Goal: Task Accomplishment & Management: Use online tool/utility

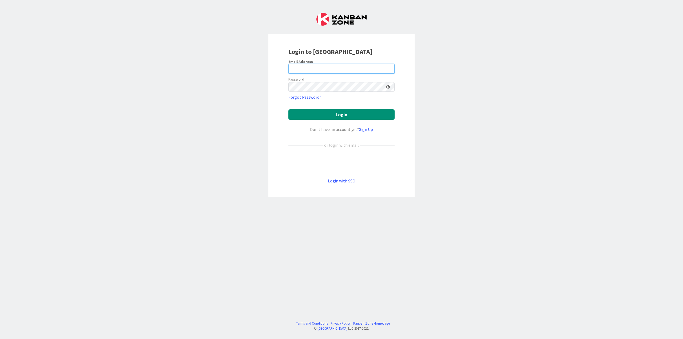
click at [324, 70] on input "email" at bounding box center [342, 69] width 106 height 10
type input "[EMAIL_ADDRESS][DOMAIN_NAME]"
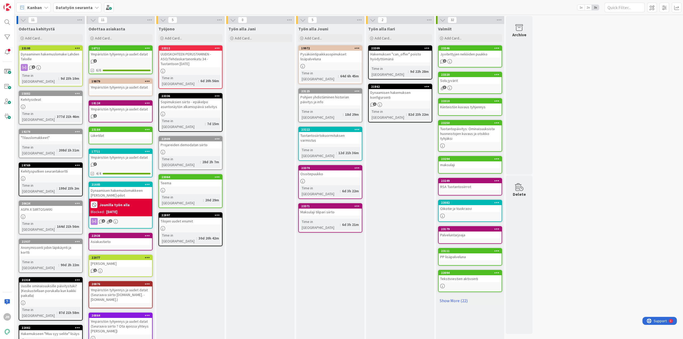
click at [88, 9] on b "Datatyön seuranta" at bounding box center [74, 7] width 37 height 5
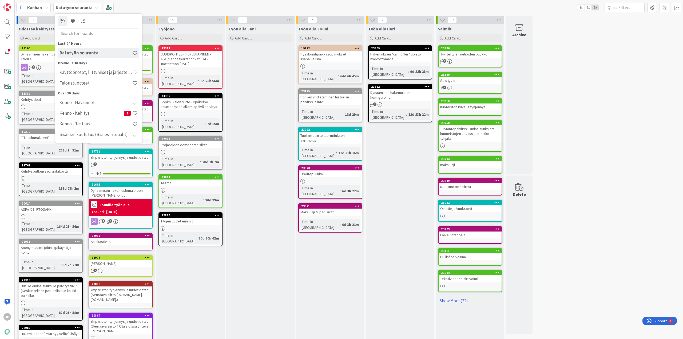
click at [616, 27] on div "11 Odottaa kehitystä Add Card... 23100 Dynaaminen hakemuslomake Lahden Taloille…" at bounding box center [349, 240] width 666 height 449
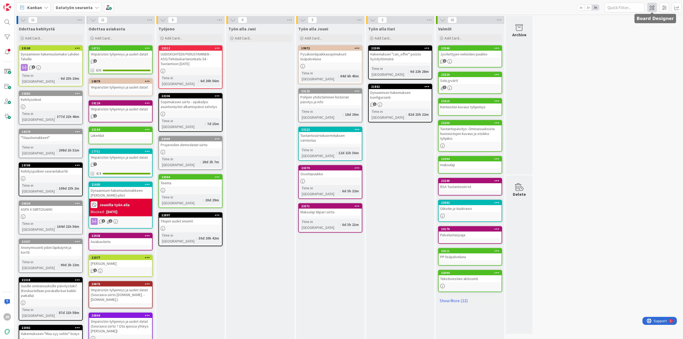
click at [651, 8] on span at bounding box center [652, 8] width 10 height 10
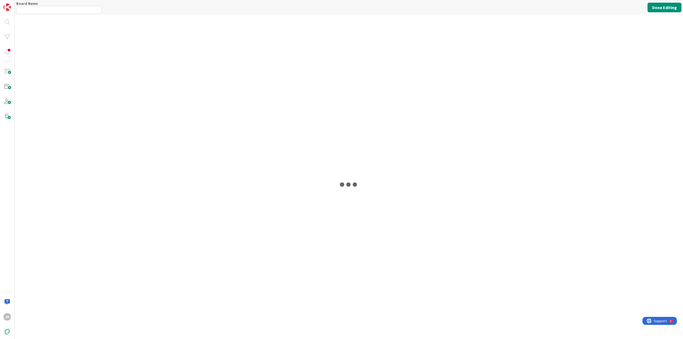
type input "Datatyön seuranta"
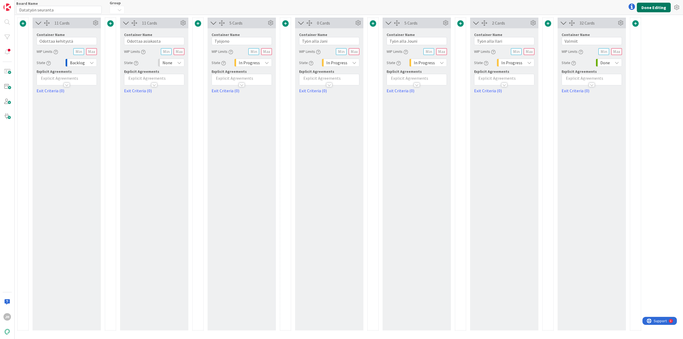
click at [650, 5] on button "Done Editing" at bounding box center [654, 8] width 34 height 10
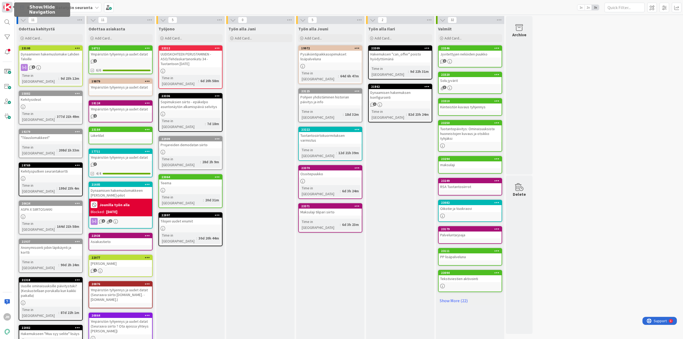
click at [9, 7] on img at bounding box center [6, 6] width 7 height 7
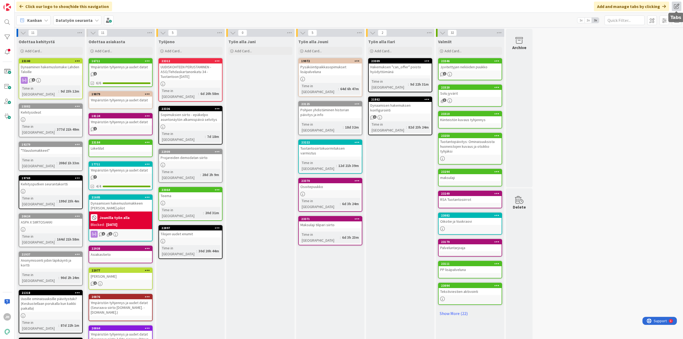
click at [680, 8] on span at bounding box center [677, 7] width 10 height 10
click at [622, 27] on button "Add Tab" at bounding box center [615, 30] width 22 height 10
click at [646, 35] on div "Kanban" at bounding box center [641, 32] width 75 height 10
click at [580, 51] on div "11 Odottaa kehitystä Add Card... 23100 Dynaaminen hakemuslomake Lahden Taloille…" at bounding box center [349, 253] width 666 height 449
click at [678, 7] on span at bounding box center [677, 7] width 10 height 10
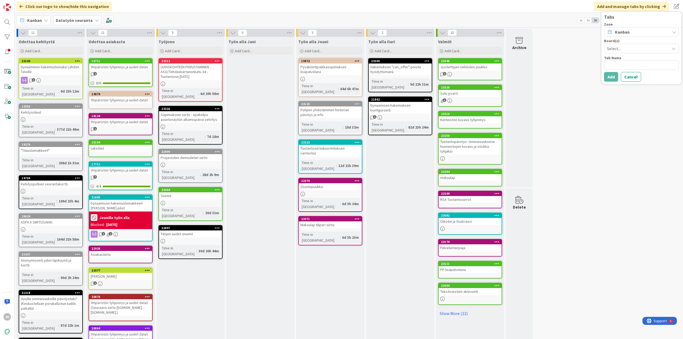
click at [639, 49] on span "Select..." at bounding box center [637, 48] width 60 height 7
click at [636, 62] on span "Datatyön seuranta" at bounding box center [642, 61] width 67 height 8
click at [647, 52] on div "Datatyön seuranta" at bounding box center [641, 49] width 75 height 10
click at [606, 98] on link "Käyttöönotot, liittymiset ja järjestelmävaihdokset" at bounding box center [639, 100] width 80 height 10
click at [636, 47] on span "Käyttöönotot, liittymiset ja järjestelmävaihdokset" at bounding box center [637, 48] width 60 height 7
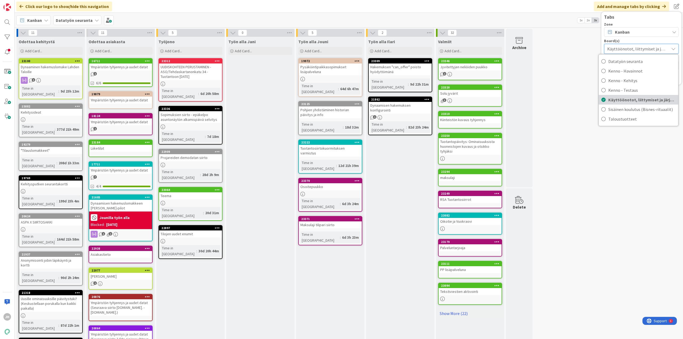
click at [611, 97] on span "Käyttöönotot, liittymiset ja järjestelmävaihdokset" at bounding box center [642, 100] width 67 height 8
click at [645, 32] on div "Kanban" at bounding box center [641, 32] width 75 height 10
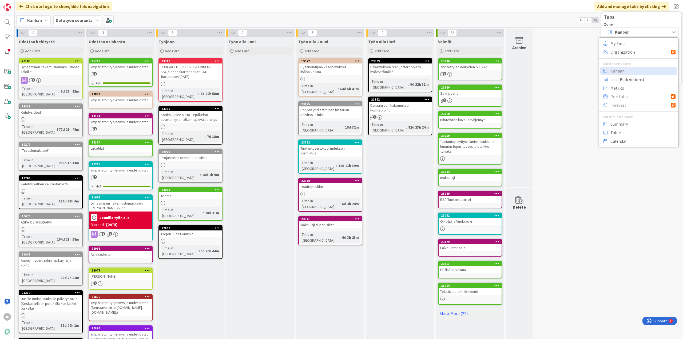
click at [641, 23] on div "Zone" at bounding box center [641, 24] width 75 height 4
click at [639, 33] on div "Kanban" at bounding box center [641, 32] width 75 height 10
click at [630, 40] on span "My Zone" at bounding box center [643, 44] width 65 height 8
click at [625, 45] on textarea at bounding box center [641, 49] width 75 height 10
click at [637, 30] on div "My Zone" at bounding box center [641, 32] width 75 height 10
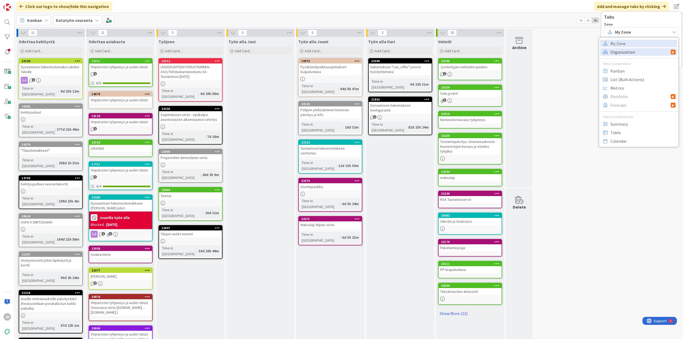
click at [627, 52] on span "Organization" at bounding box center [641, 52] width 60 height 8
click at [624, 46] on textarea at bounding box center [641, 49] width 75 height 10
click at [639, 33] on span "Organization" at bounding box center [628, 32] width 26 height 6
click at [637, 70] on span "Kanban" at bounding box center [643, 71] width 65 height 8
click at [635, 50] on span "Käyttöönotot, liittymiset ja järjestelmävaihdokset" at bounding box center [637, 48] width 60 height 7
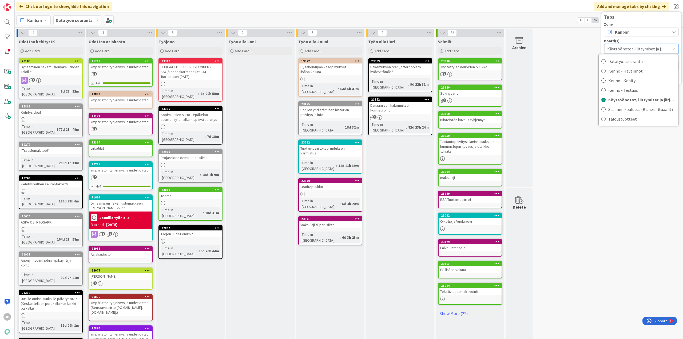
click at [638, 48] on span "Käyttöönotot, liittymiset ja järjestelmävaihdokset" at bounding box center [636, 48] width 59 height 7
click at [634, 64] on textarea at bounding box center [641, 65] width 75 height 10
type textarea "x"
type textarea "K"
type textarea "x"
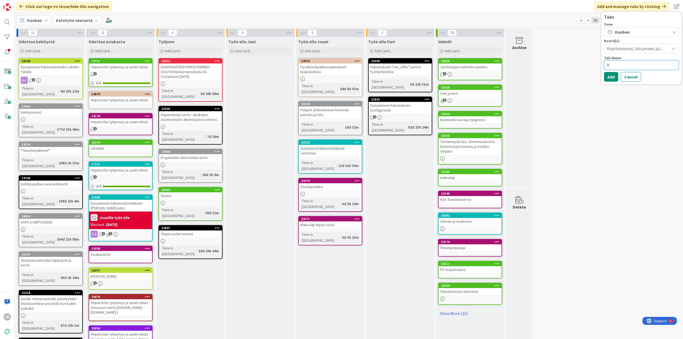
type textarea "Kä"
type textarea "x"
type textarea "Käl"
type textarea "x"
type textarea "Käli"
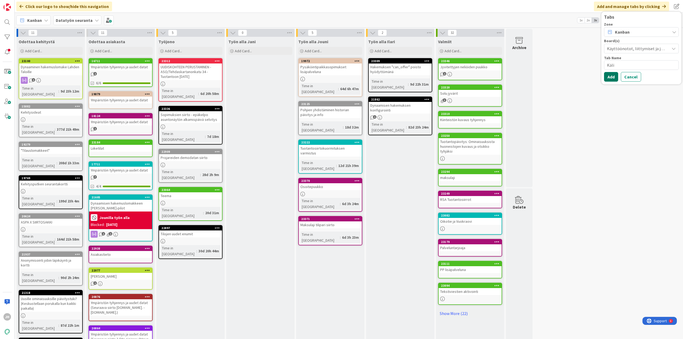
click at [609, 75] on button "Add" at bounding box center [611, 77] width 14 height 10
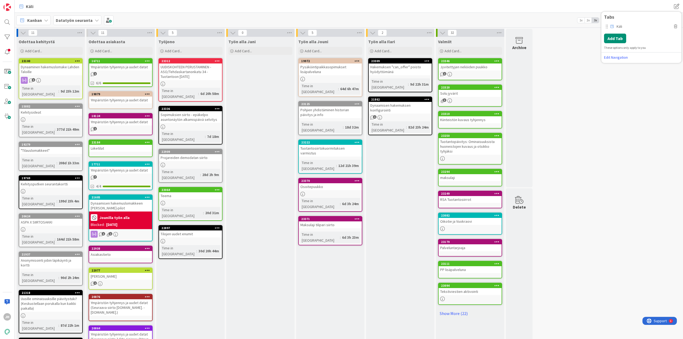
click at [567, 104] on div "11 Odottaa kehitystä Add Card... 23100 Dynaaminen hakemuslomake Lahden Taloille…" at bounding box center [349, 253] width 666 height 449
click at [678, 4] on span at bounding box center [677, 7] width 10 height 10
click at [343, 38] on div "Työn alla Jouni" at bounding box center [330, 40] width 68 height 7
click at [26, 6] on span "Käli" at bounding box center [29, 6] width 7 height 6
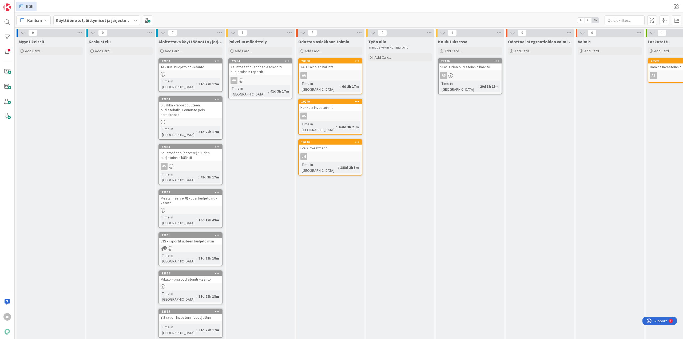
click at [92, 21] on b "Käyttöönotot, liittymiset ja järjestelmävaihdokset" at bounding box center [106, 20] width 100 height 5
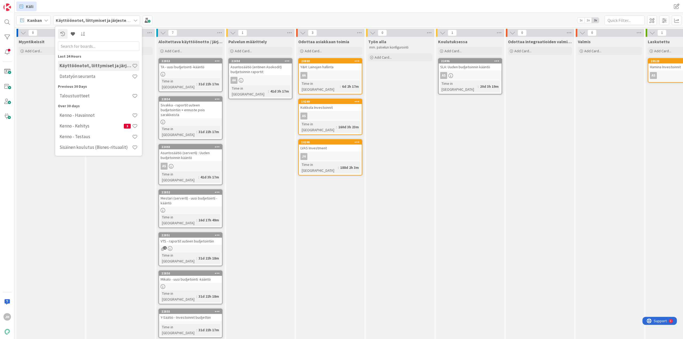
click at [98, 19] on b "Käyttöönotot, liittymiset ja järjestelmävaihdokset" at bounding box center [106, 20] width 100 height 5
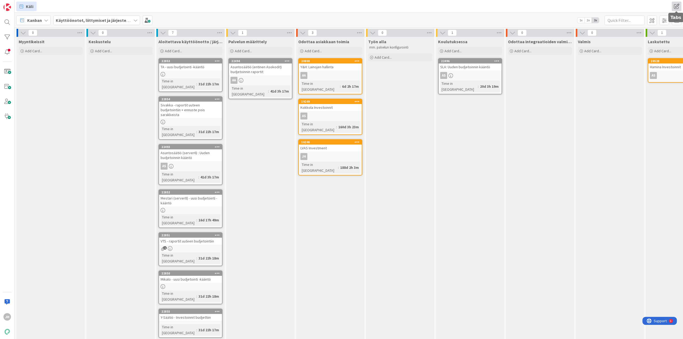
click at [681, 8] on span at bounding box center [677, 7] width 10 height 10
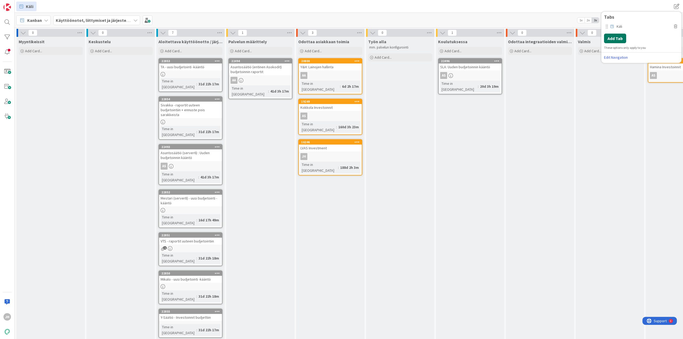
click at [612, 41] on button "Add Tab" at bounding box center [615, 39] width 22 height 10
click at [632, 31] on div "Kanban" at bounding box center [641, 32] width 75 height 10
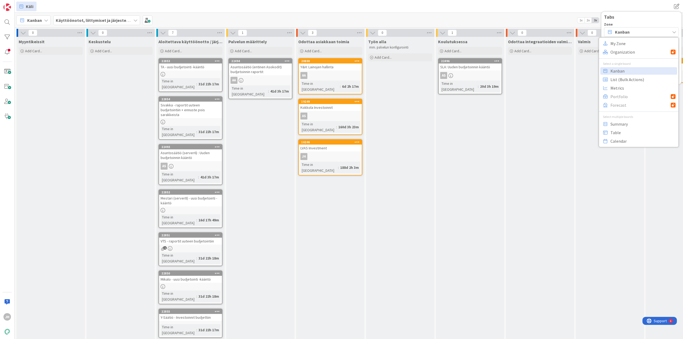
click at [632, 31] on div "Kanban" at bounding box center [641, 32] width 75 height 10
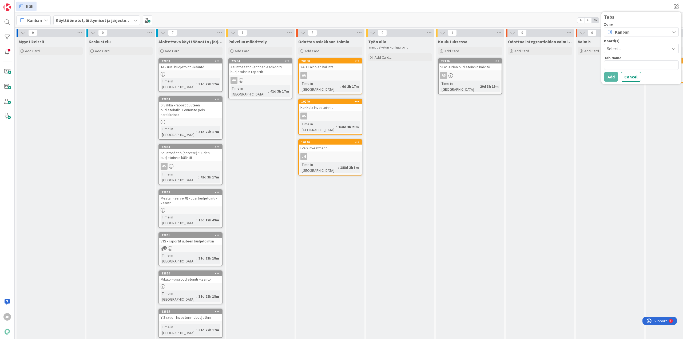
click at [631, 48] on span "Select..." at bounding box center [637, 48] width 60 height 7
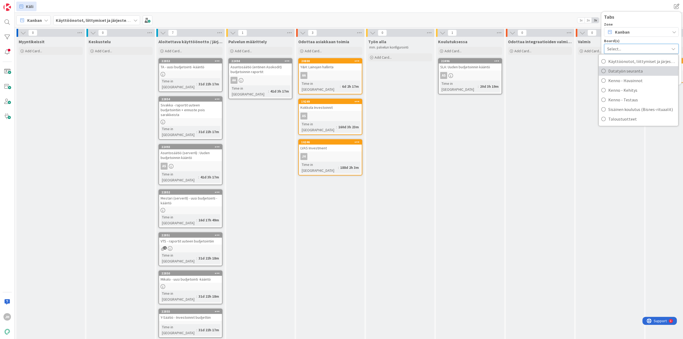
click at [614, 69] on span "Datatyön seuranta" at bounding box center [642, 71] width 67 height 8
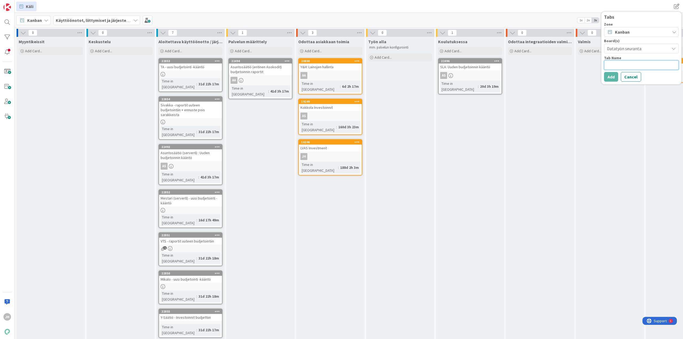
click at [617, 61] on textarea at bounding box center [641, 65] width 75 height 10
type textarea "x"
type textarea "d"
type textarea "x"
type textarea "da"
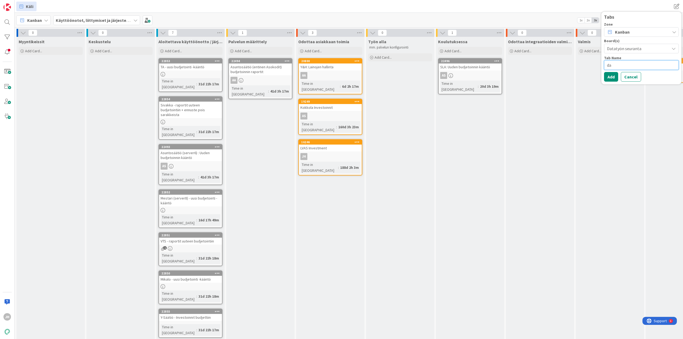
type textarea "x"
type textarea "dat"
type textarea "x"
type textarea "data"
click at [607, 77] on button "Add" at bounding box center [611, 77] width 14 height 10
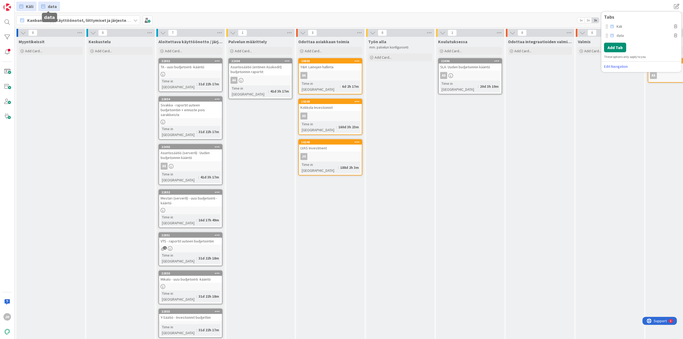
click at [51, 11] on link "data" at bounding box center [49, 7] width 22 height 10
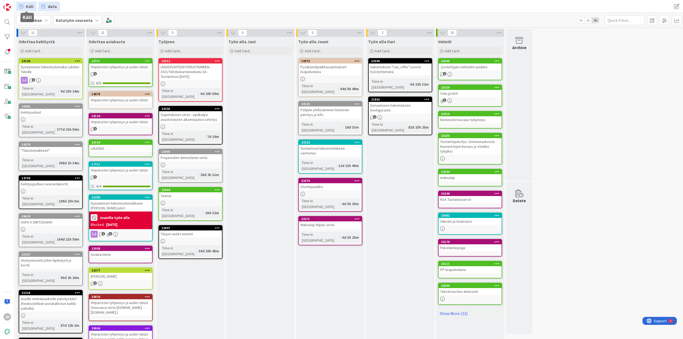
click at [28, 7] on span "Käli" at bounding box center [29, 6] width 7 height 6
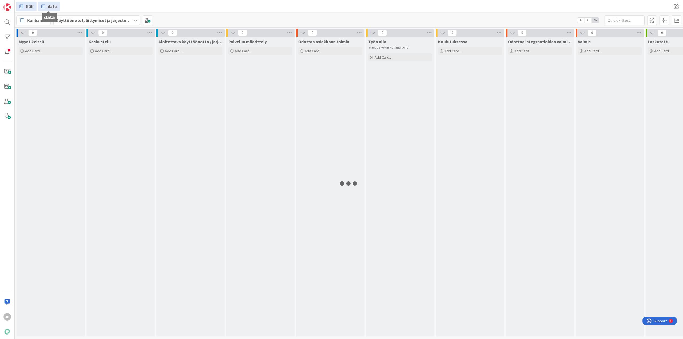
click at [49, 6] on span "data" at bounding box center [52, 6] width 9 height 6
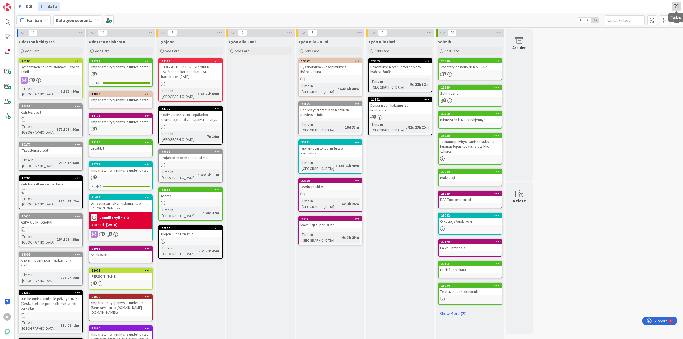
click at [681, 5] on span at bounding box center [677, 7] width 10 height 10
click at [608, 48] on button "Add Tab" at bounding box center [615, 48] width 22 height 10
click at [623, 46] on span "Select..." at bounding box center [637, 48] width 60 height 7
click at [611, 121] on span "Taloustuotteet" at bounding box center [642, 119] width 67 height 8
click at [619, 65] on textarea at bounding box center [641, 65] width 75 height 10
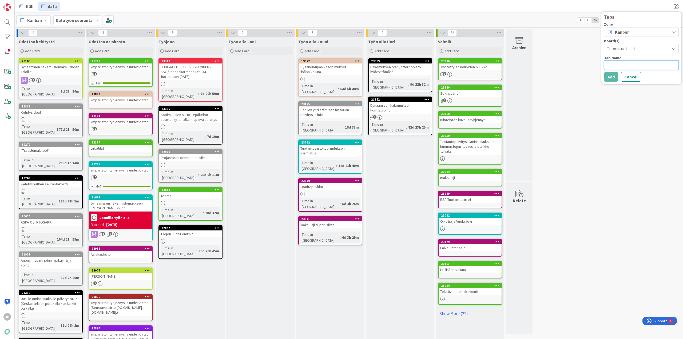
type textarea "x"
type textarea "k"
type textarea "x"
type textarea "keh"
type textarea "x"
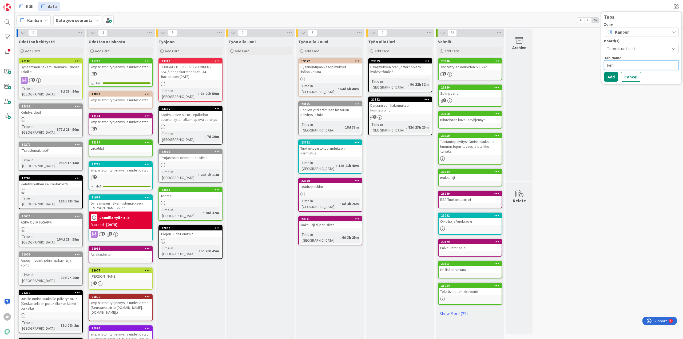
type textarea "kehi"
type textarea "x"
type textarea "kehit"
type textarea "x"
type textarea "kehity"
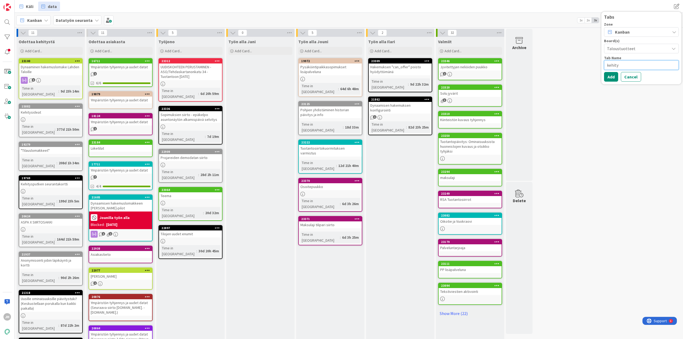
type textarea "x"
type textarea "kehitys"
type textarea "x"
type textarea "kehitys/"
type textarea "x"
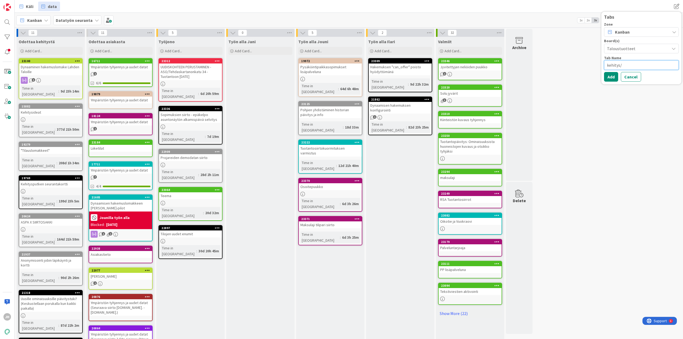
type textarea "kehitys/i"
type textarea "x"
type textarea "kehitys/int"
type textarea "x"
type textarea "kehitys/int"
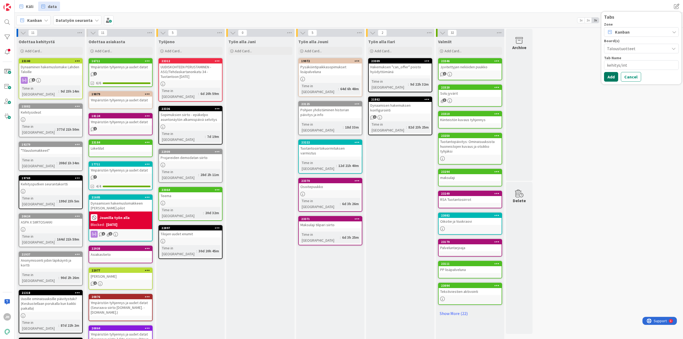
click at [616, 74] on button "Add" at bounding box center [611, 77] width 14 height 10
click at [71, 6] on span "kehitys/int" at bounding box center [81, 6] width 21 height 6
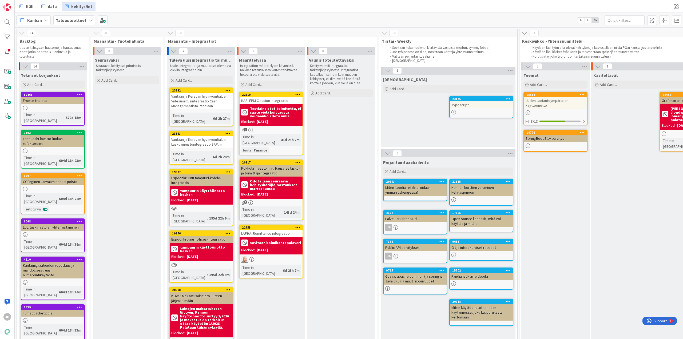
click at [269, 33] on div "10" at bounding box center [271, 33] width 212 height 8
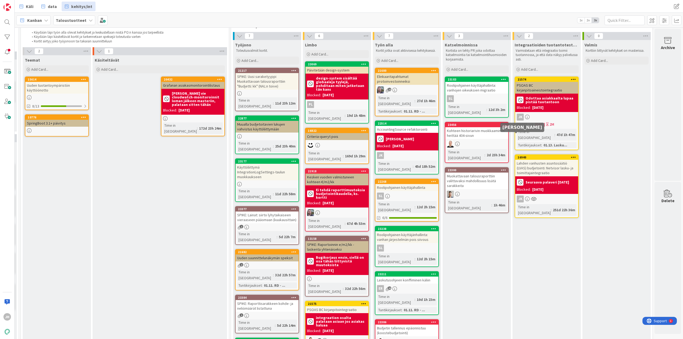
scroll to position [0, 503]
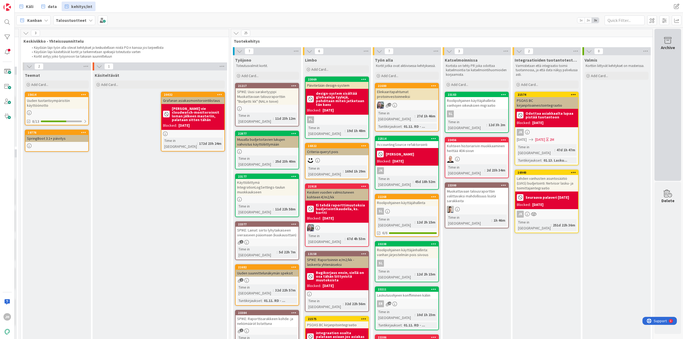
click at [658, 76] on div "Archive" at bounding box center [668, 105] width 27 height 152
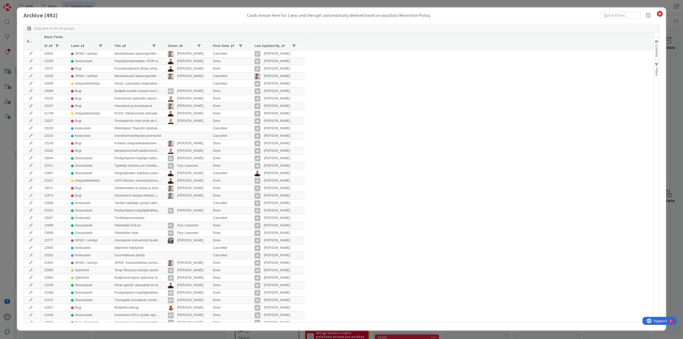
click at [622, 19] on div "Drag here to set row groups Drag here to set column labels Edit Basic Fields ID…" at bounding box center [341, 173] width 636 height 309
click at [622, 16] on input "text" at bounding box center [621, 15] width 40 height 7
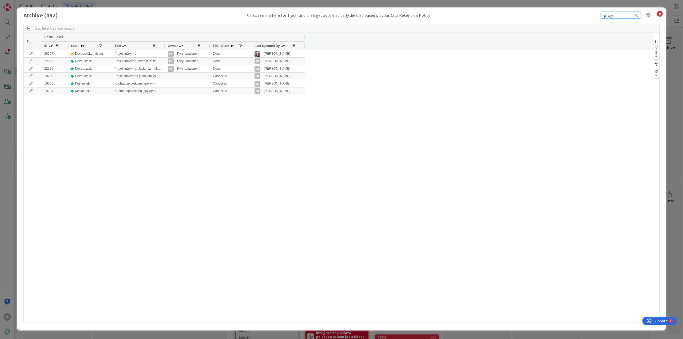
type input "proje"
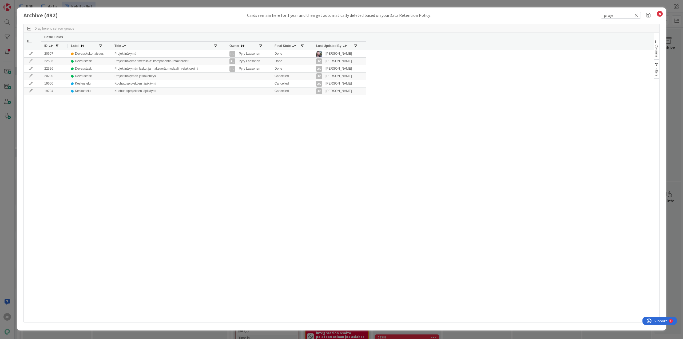
drag, startPoint x: 164, startPoint y: 47, endPoint x: 239, endPoint y: 47, distance: 75.8
click at [227, 47] on div at bounding box center [226, 46] width 2 height 8
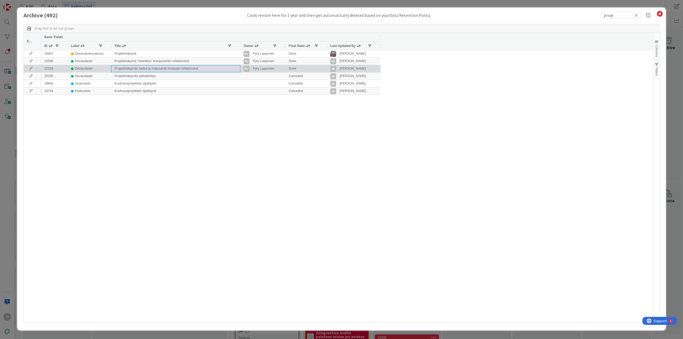
click at [131, 68] on div "Projektinäkymän laskut ja maksuerät modaalin refaktorointi" at bounding box center [175, 68] width 129 height 7
click at [77, 68] on div "Devaustaski" at bounding box center [83, 68] width 17 height 7
click at [156, 69] on div "Projektinäkymän laskut ja maksuerät modaalin refaktorointi" at bounding box center [175, 68] width 129 height 7
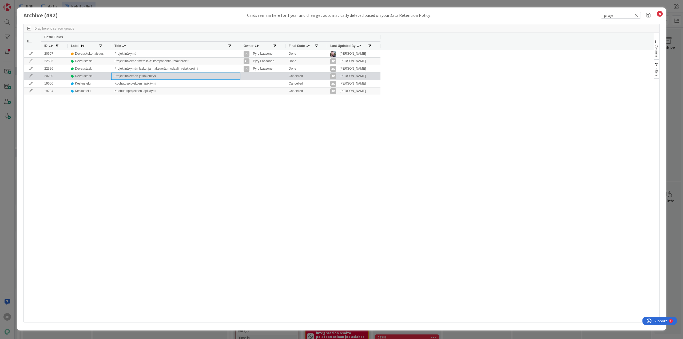
click at [134, 78] on div "Projektinäkymän jatkokehitys" at bounding box center [175, 76] width 129 height 7
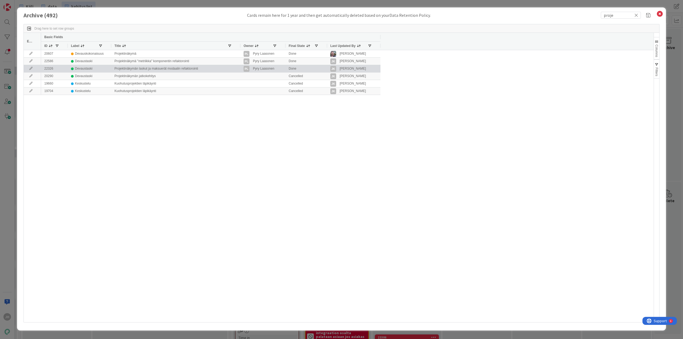
click at [152, 68] on div "Projektinäkymän laskut ja maksuerät modaalin refaktorointi" at bounding box center [175, 68] width 129 height 7
click at [31, 68] on icon at bounding box center [31, 68] width 8 height 3
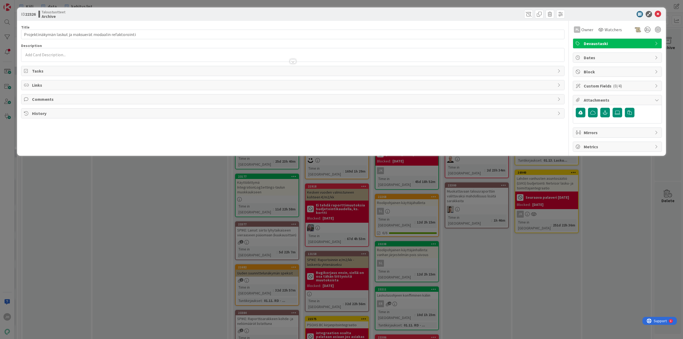
click at [60, 68] on span "Tasks" at bounding box center [293, 71] width 523 height 6
click at [168, 38] on input "Projektinäkymän laskut ja maksuerät modaalin refaktorointi" at bounding box center [293, 35] width 544 height 10
click at [163, 46] on div "Description" at bounding box center [293, 45] width 544 height 5
click at [136, 185] on div "ID 22326 Taloustuotteet Archive Title 58 / 128 Projektinäkymän laskut ja maksue…" at bounding box center [341, 169] width 683 height 339
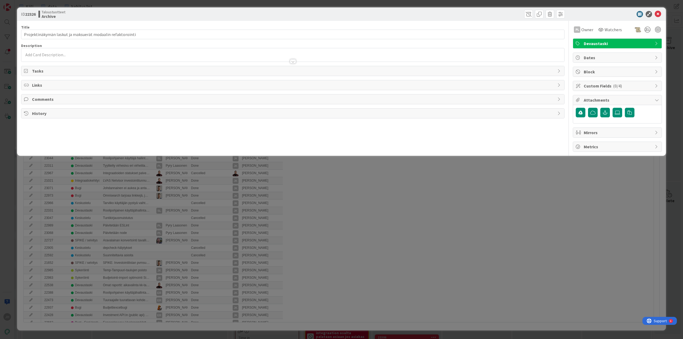
click at [116, 207] on div "ID 22326 Taloustuotteet Archive Title 58 / 128 Projektinäkymän laskut ja maksue…" at bounding box center [341, 169] width 683 height 339
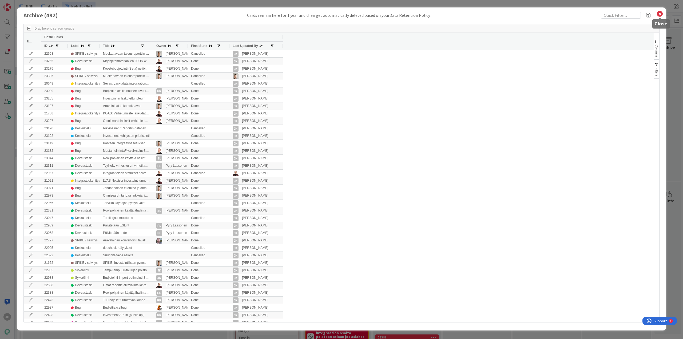
click at [662, 12] on icon at bounding box center [660, 13] width 7 height 7
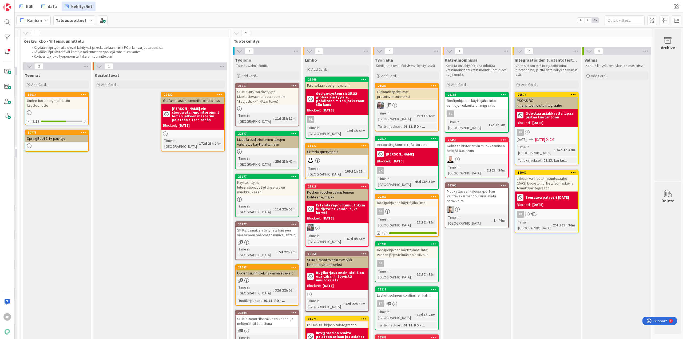
drag, startPoint x: 96, startPoint y: 181, endPoint x: 100, endPoint y: 181, distance: 4.3
click at [96, 181] on div "Käsiteltävät Add Card... 20432 Grafanan asiakasmonitorointilistaus Janne vie cl…" at bounding box center [160, 298] width 135 height 456
